Goal: Book appointment/travel/reservation

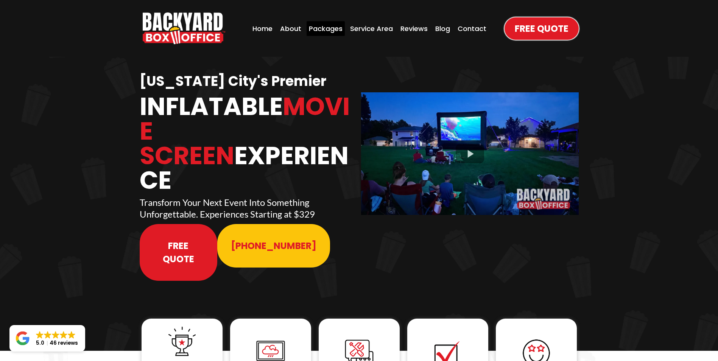
click at [324, 31] on div "Packages" at bounding box center [326, 28] width 38 height 15
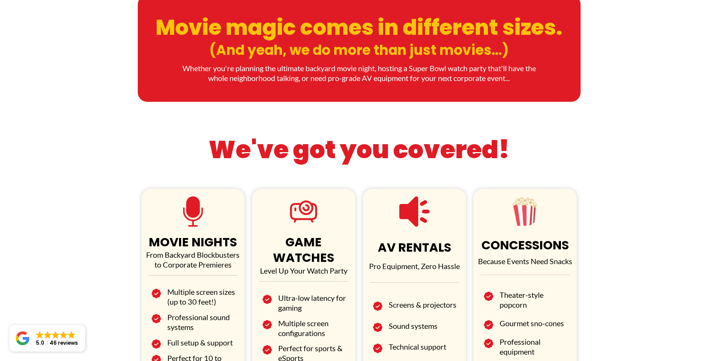
scroll to position [341, 0]
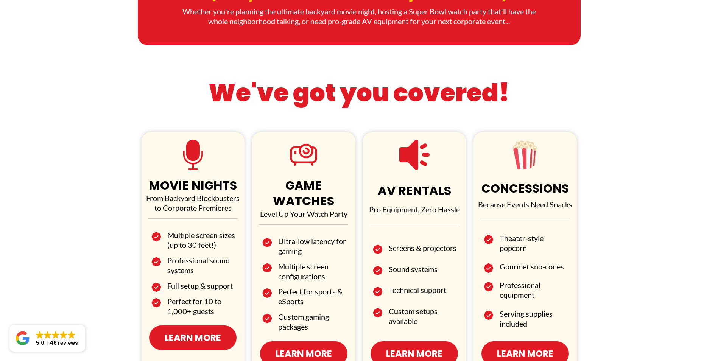
click at [199, 340] on span "Learn More" at bounding box center [193, 337] width 56 height 13
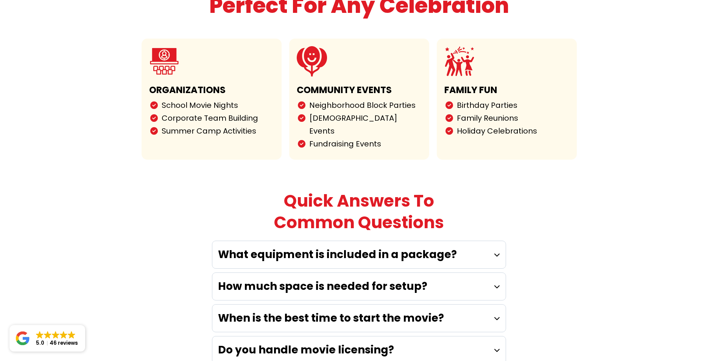
scroll to position [1893, 0]
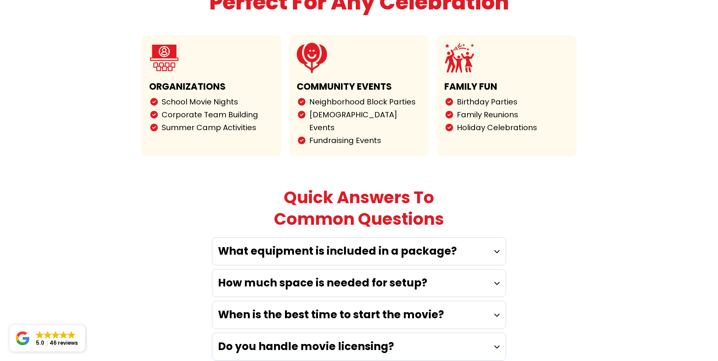
click at [401, 244] on strong "What equipment is included in a package?" at bounding box center [337, 251] width 239 height 15
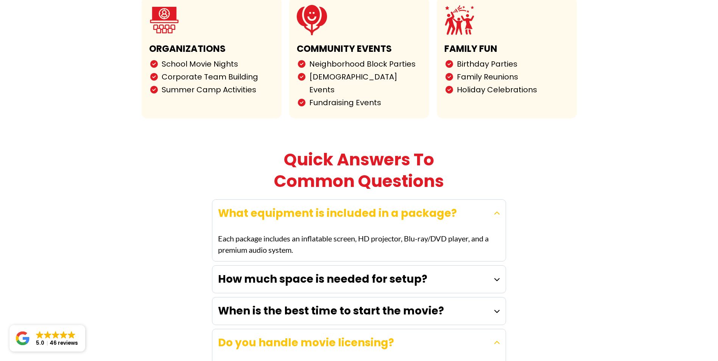
scroll to position [2007, 0]
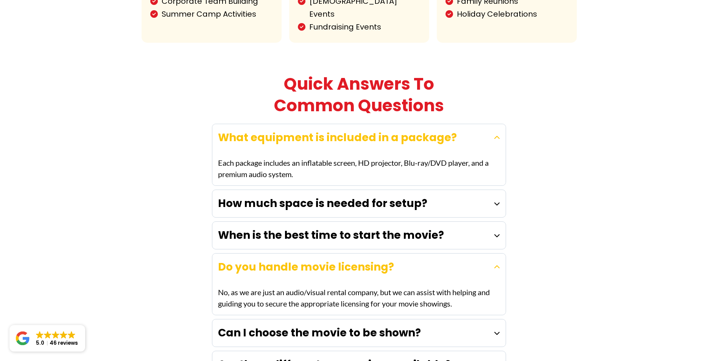
click at [380, 228] on strong "When is the best time to start the movie?" at bounding box center [331, 235] width 226 height 15
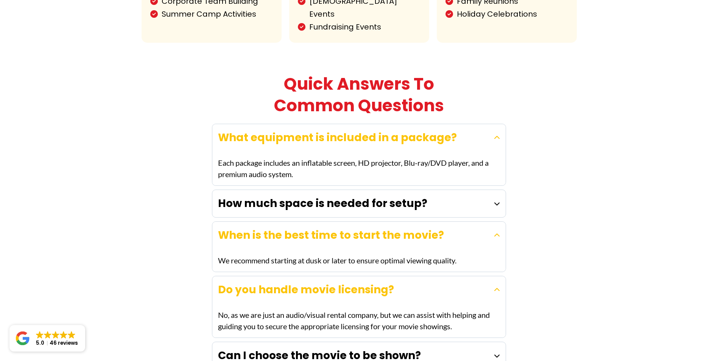
click at [419, 196] on strong "How much space is needed for setup?" at bounding box center [322, 203] width 209 height 15
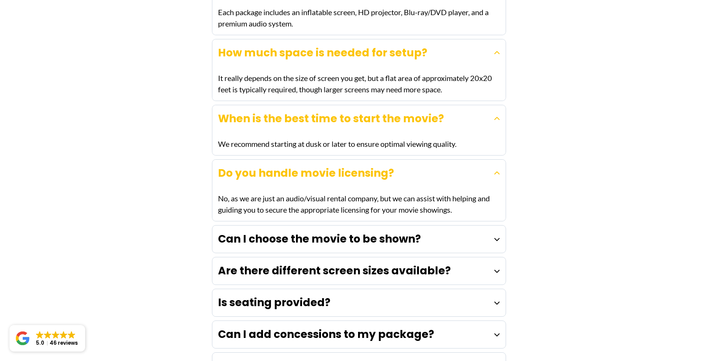
scroll to position [2158, 0]
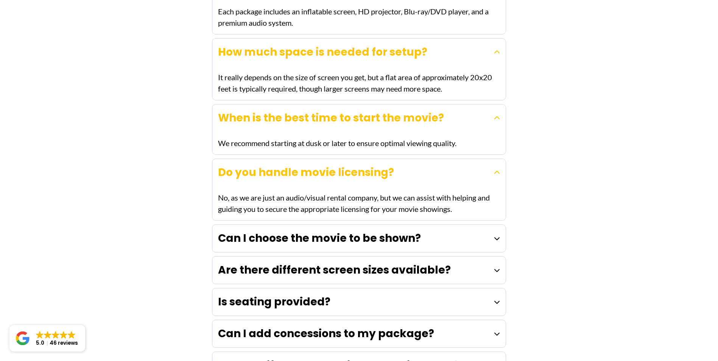
click at [456, 225] on div "Can I choose the movie to be shown?" at bounding box center [358, 238] width 293 height 27
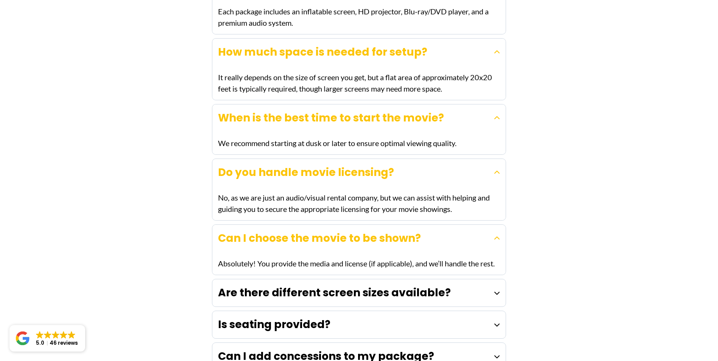
scroll to position [2234, 0]
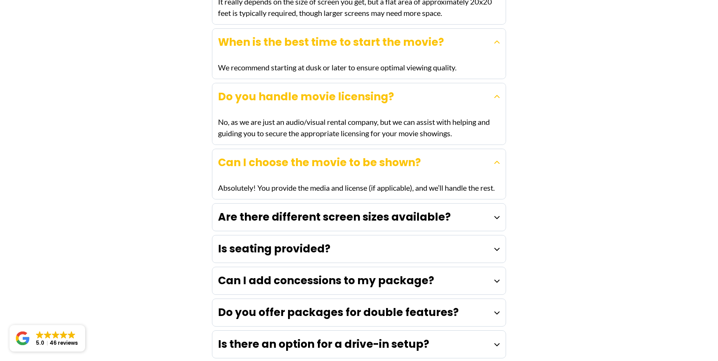
click at [453, 236] on div "Is seating provided?" at bounding box center [358, 249] width 293 height 27
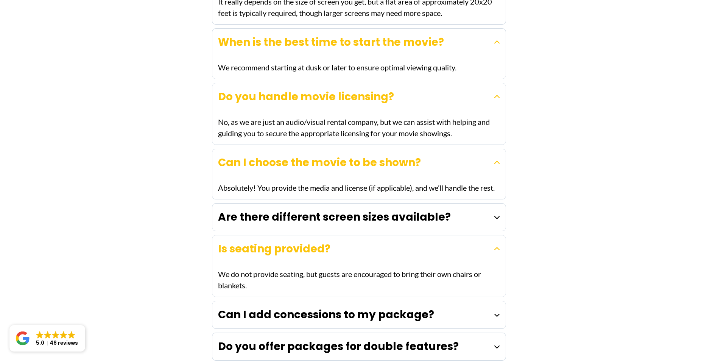
click at [447, 204] on div "Are there different screen sizes available?" at bounding box center [358, 217] width 293 height 27
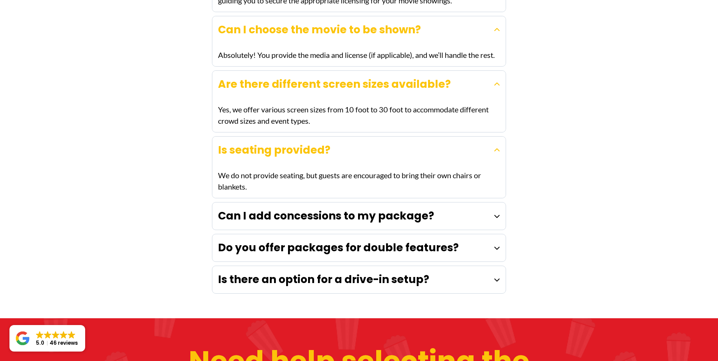
scroll to position [2385, 0]
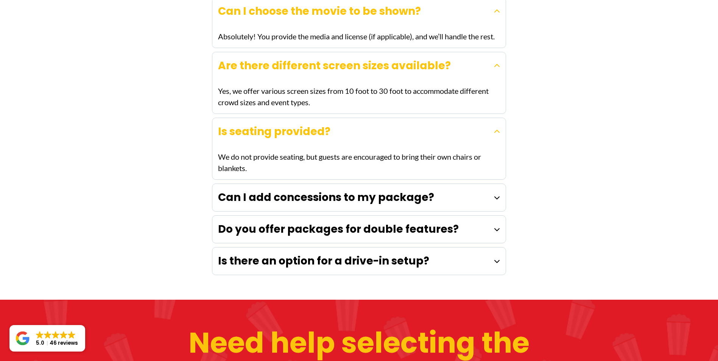
click at [322, 190] on strong "Can I add concessions to my package?" at bounding box center [326, 197] width 216 height 15
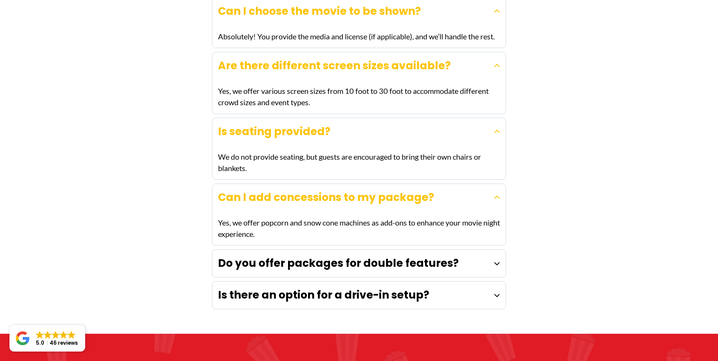
click at [359, 256] on strong "Do you offer packages for double features?" at bounding box center [338, 263] width 241 height 15
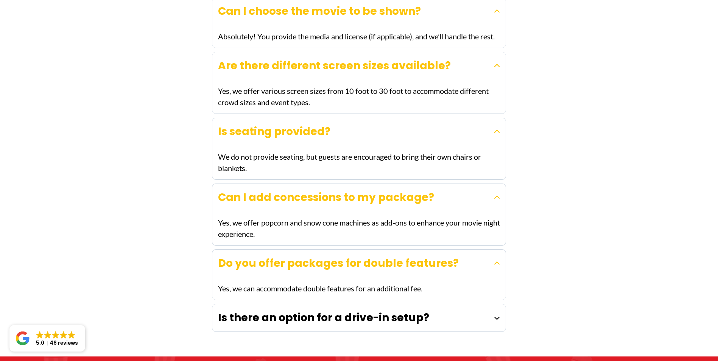
click at [407, 310] on strong "Is there an option for a drive-in setup?" at bounding box center [323, 317] width 211 height 15
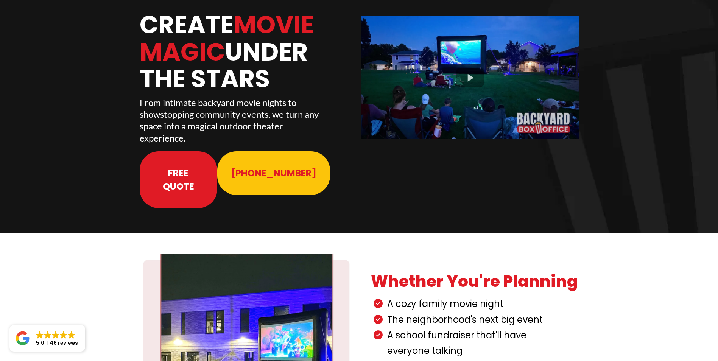
scroll to position [0, 0]
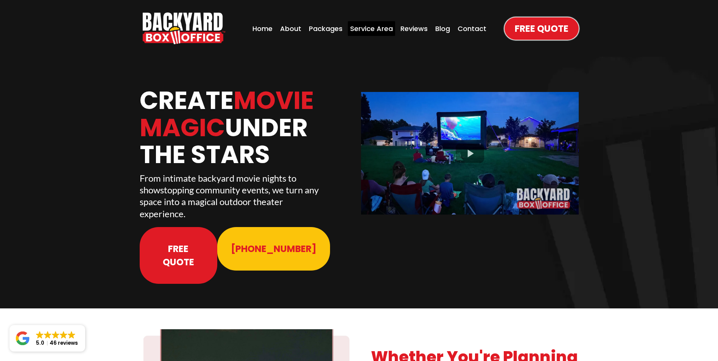
click at [380, 25] on div "Service Area" at bounding box center [371, 28] width 47 height 15
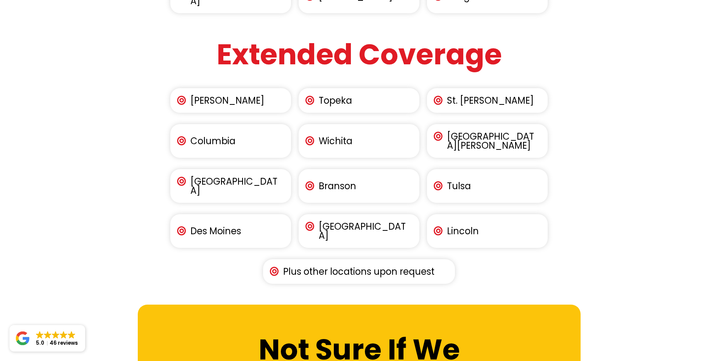
scroll to position [1212, 0]
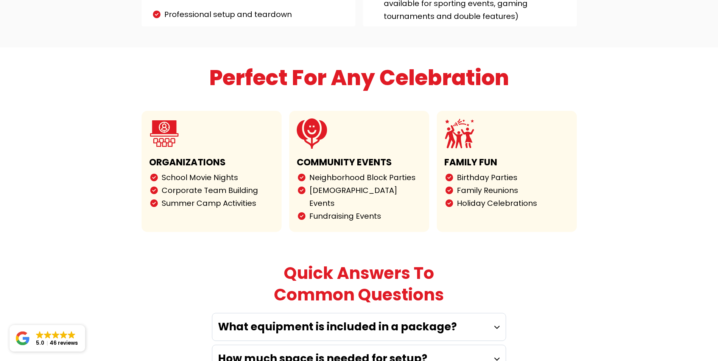
scroll to position [1969, 0]
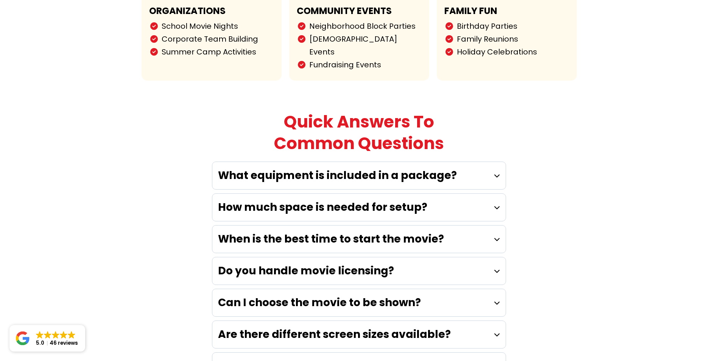
click at [338, 168] on strong "What equipment is included in a package?" at bounding box center [337, 175] width 239 height 15
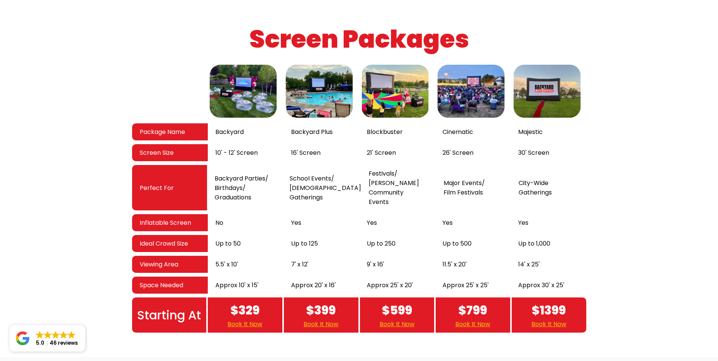
scroll to position [1212, 0]
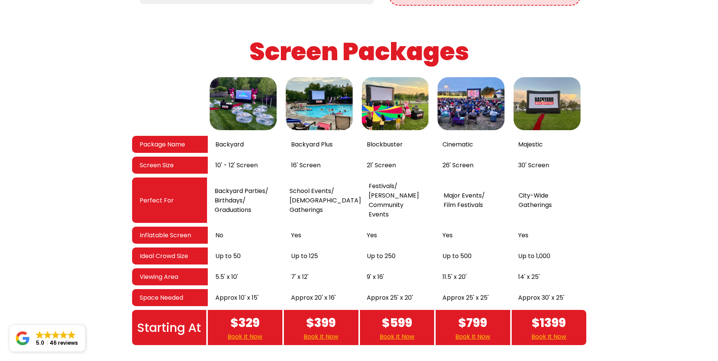
click at [310, 332] on link "Book It Now" at bounding box center [321, 336] width 35 height 9
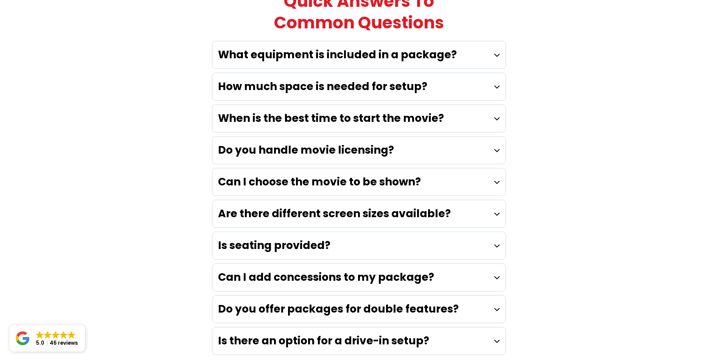
scroll to position [2196, 0]
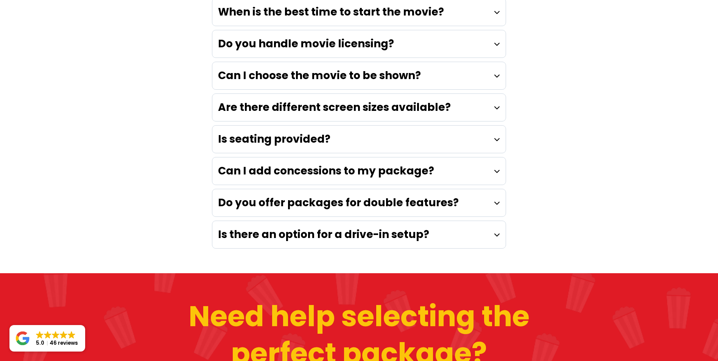
click at [332, 227] on h4 "Is there an option for a drive-in setup?" at bounding box center [323, 235] width 211 height 16
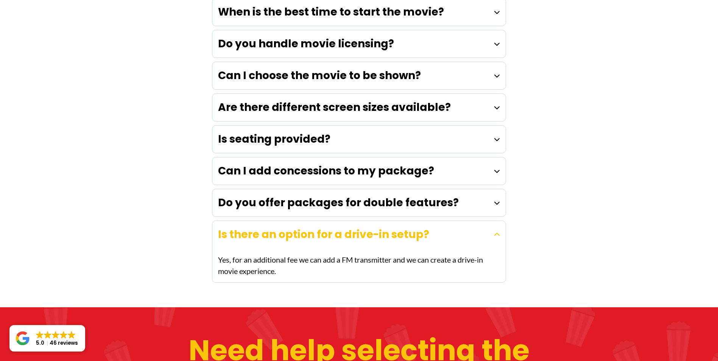
click at [402, 195] on strong "Do you offer packages for double features?" at bounding box center [338, 202] width 241 height 15
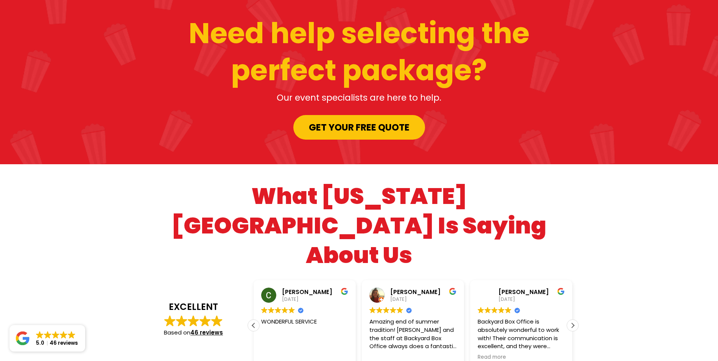
scroll to position [2495, 0]
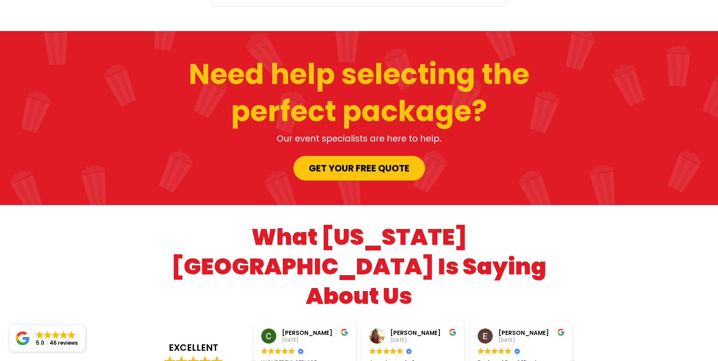
click at [343, 162] on span "Get your Free Quote" at bounding box center [359, 168] width 101 height 13
